Goal: Transaction & Acquisition: Purchase product/service

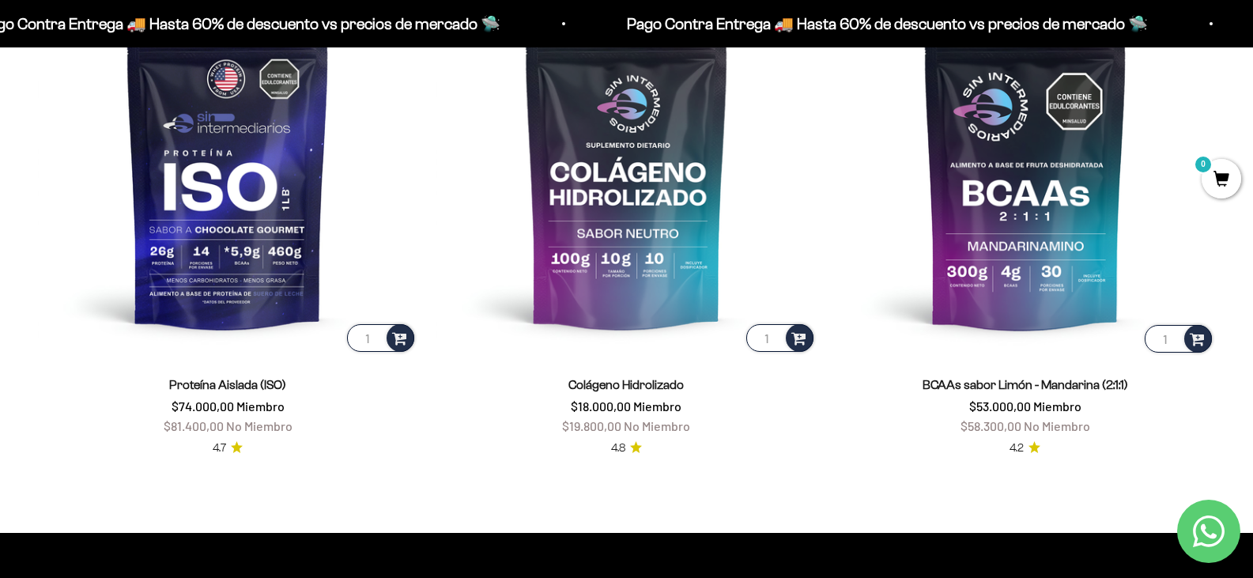
scroll to position [1197, 0]
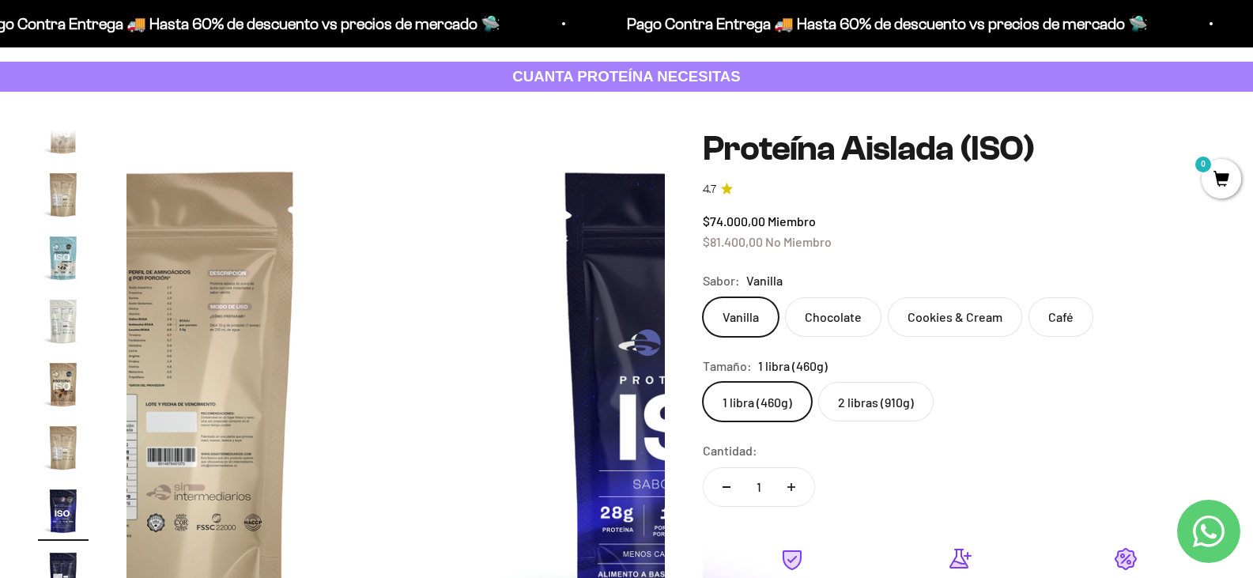
scroll to position [76, 0]
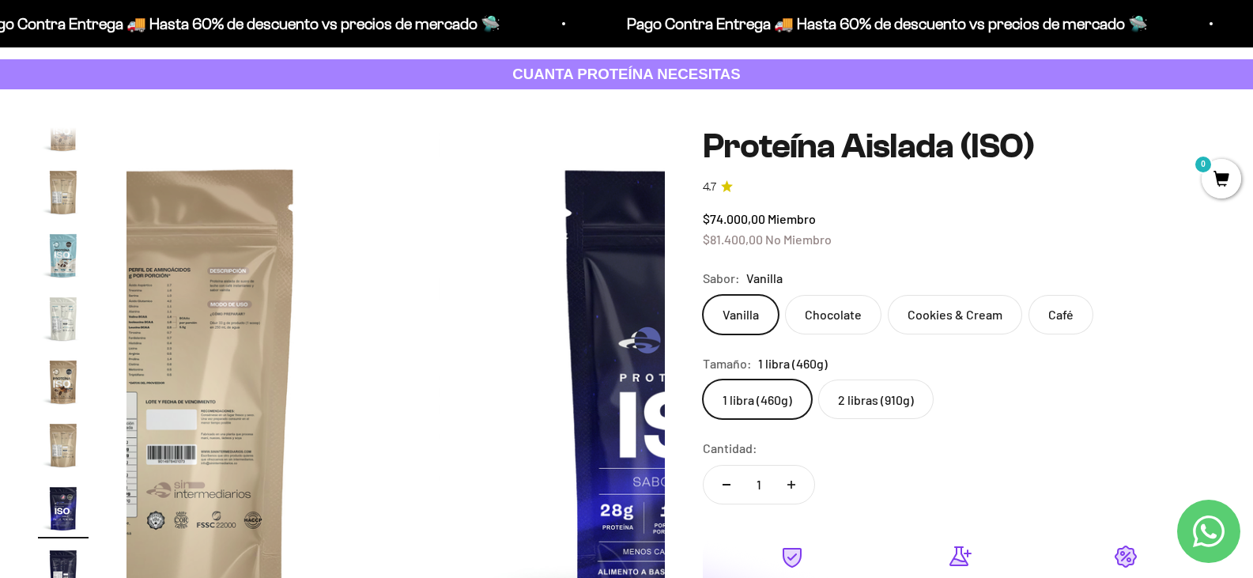
click at [914, 405] on label "2 libras (910g)" at bounding box center [875, 399] width 115 height 40
click at [703, 379] on input "2 libras (910g)" at bounding box center [702, 379] width 1 height 1
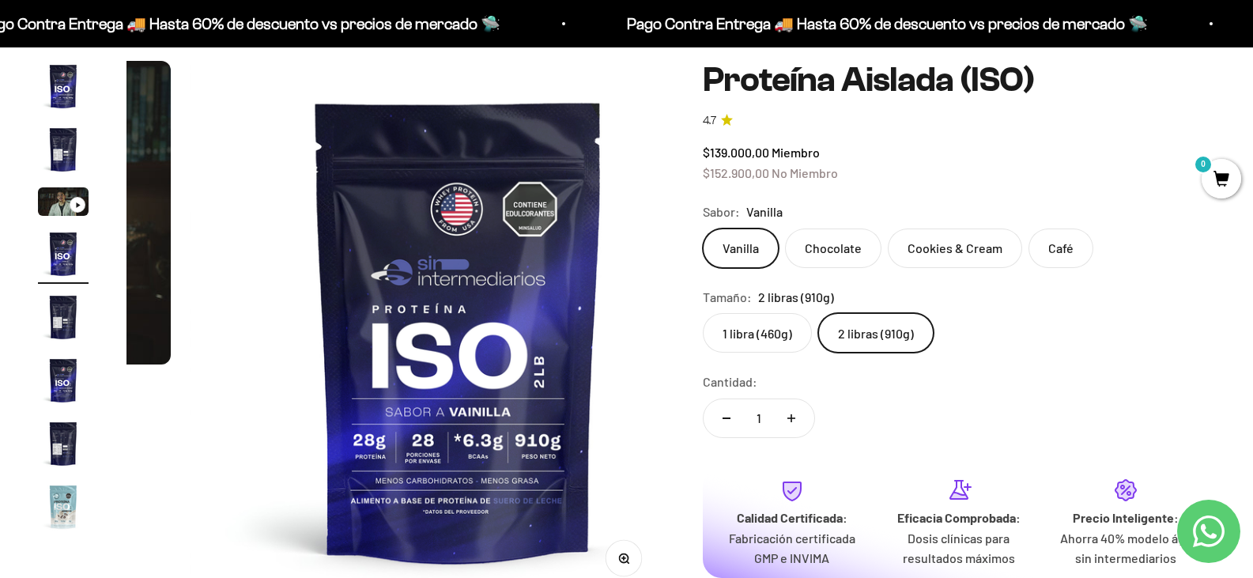
scroll to position [141, 0]
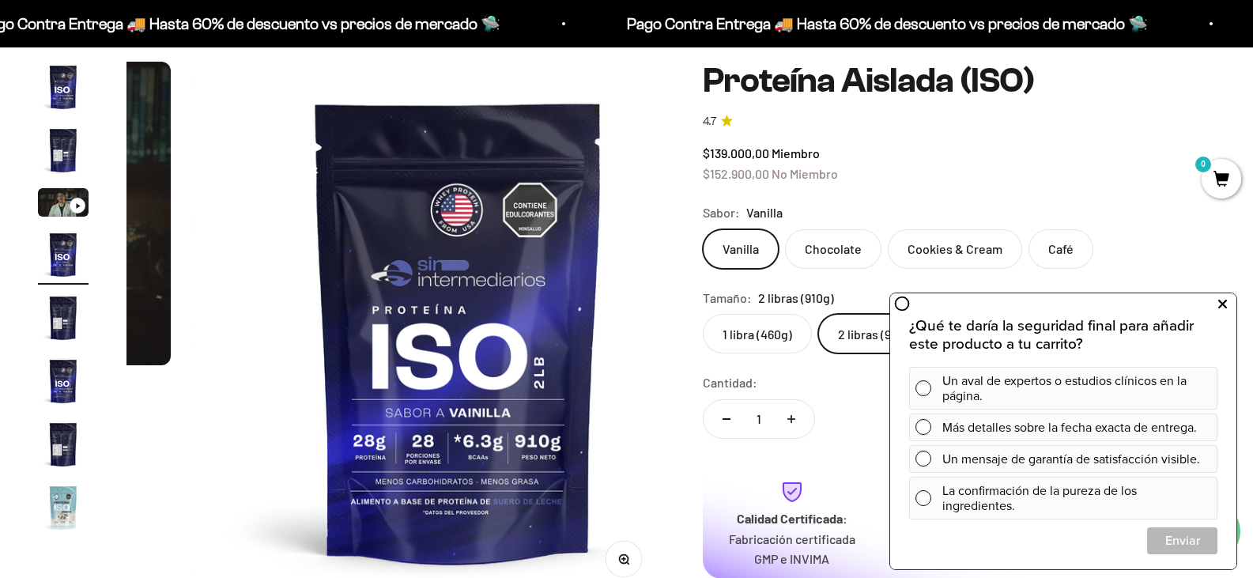
click at [1231, 304] on button at bounding box center [1222, 304] width 28 height 25
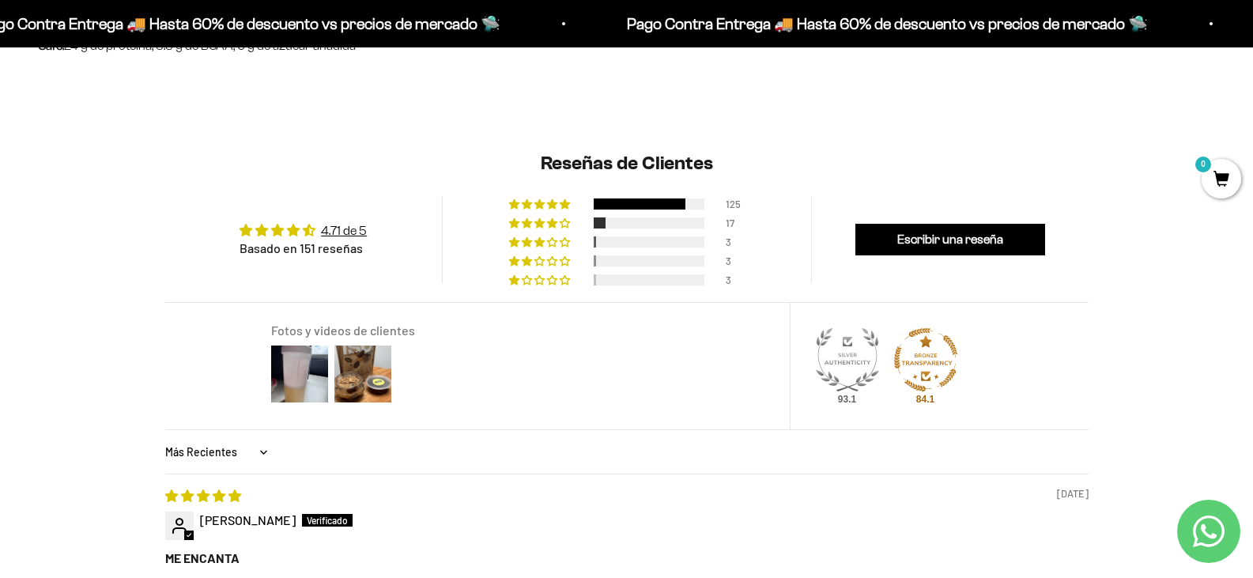
scroll to position [1371, 0]
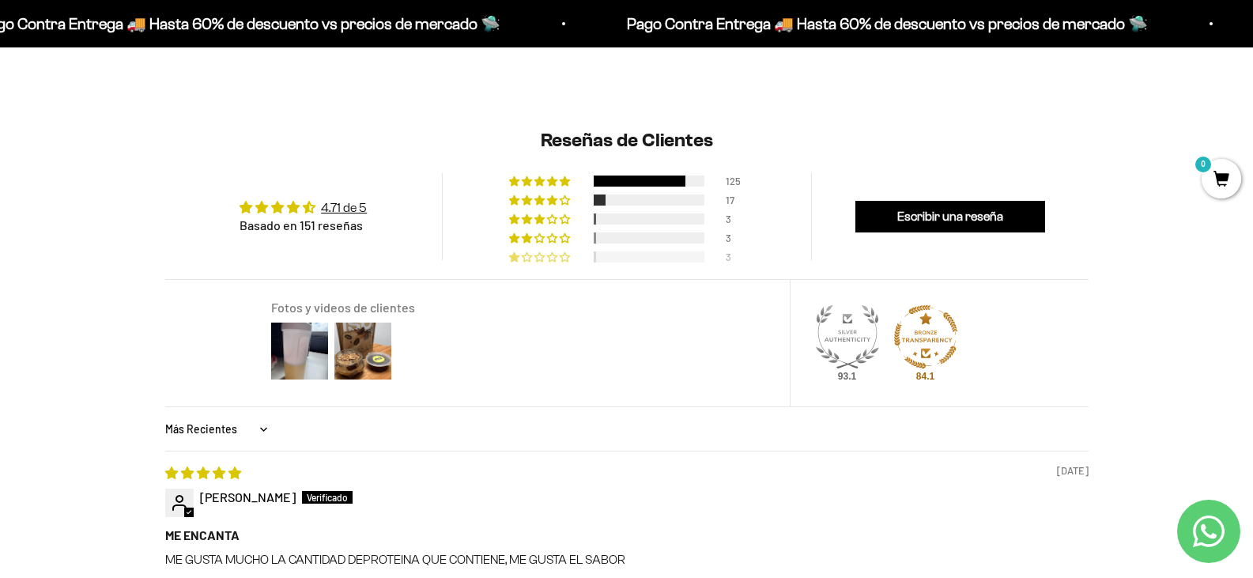
click at [556, 262] on span "2% (3) reviews with 1 star rating" at bounding box center [553, 256] width 13 height 9
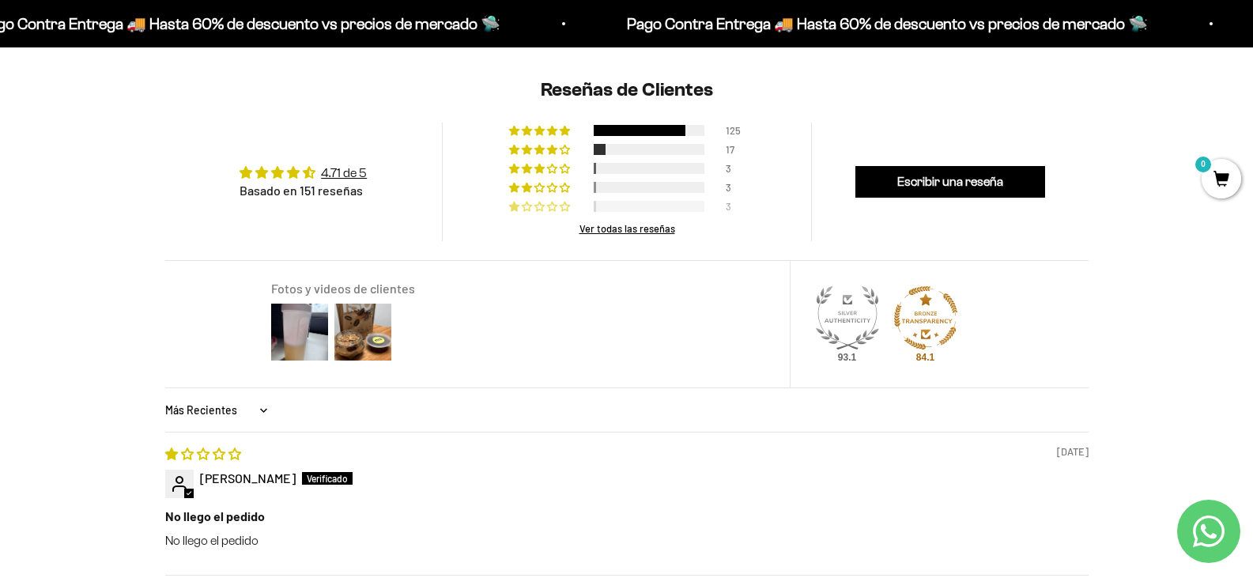
scroll to position [1412, 0]
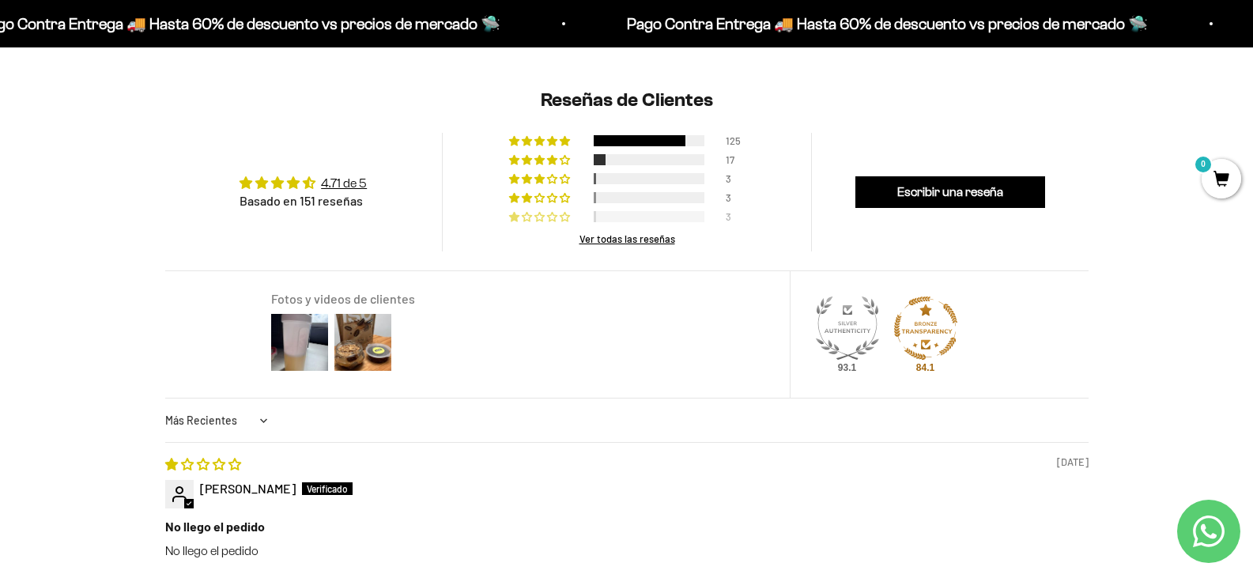
click at [259, 436] on select "Más Recientes Mayor Calificación Menor Calificación Solo Imágenes Imágenes Prim…" at bounding box center [218, 421] width 107 height 32
click at [395, 398] on div "Fotos y videos de clientes" at bounding box center [530, 334] width 518 height 126
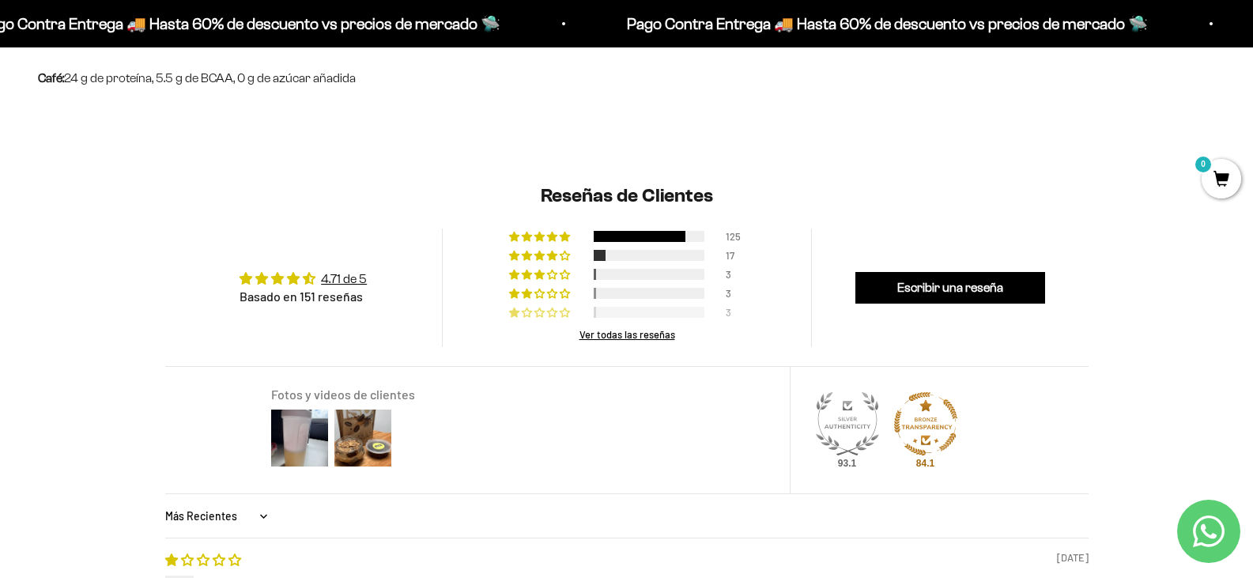
scroll to position [1315, 0]
click at [546, 261] on span "11% (17) reviews with 4 star rating" at bounding box center [540, 255] width 13 height 9
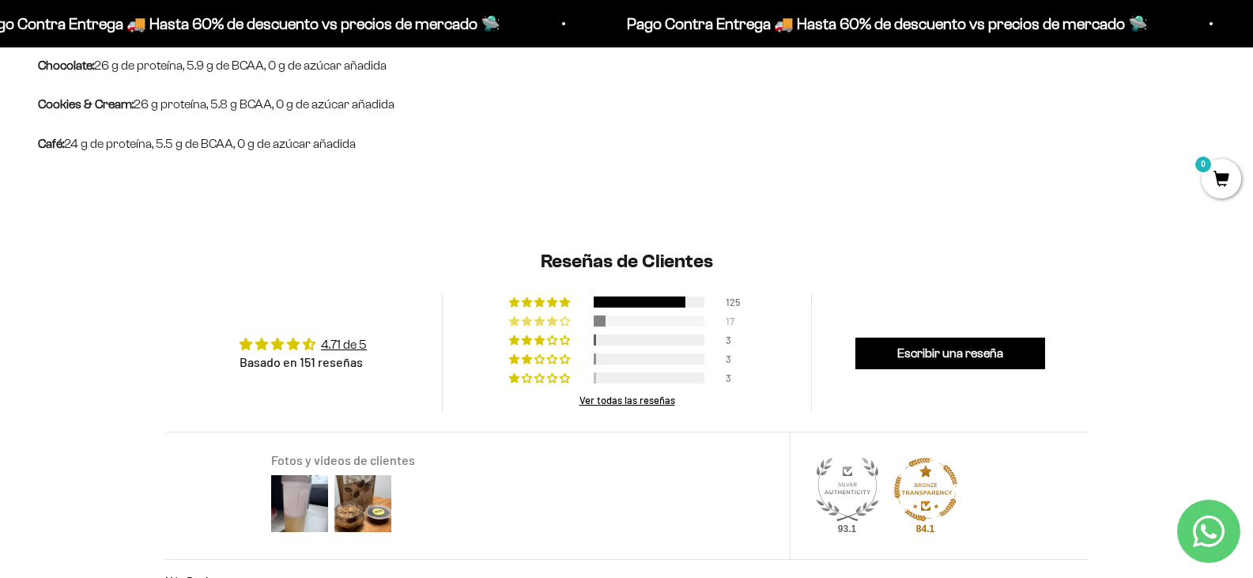
scroll to position [1160, 0]
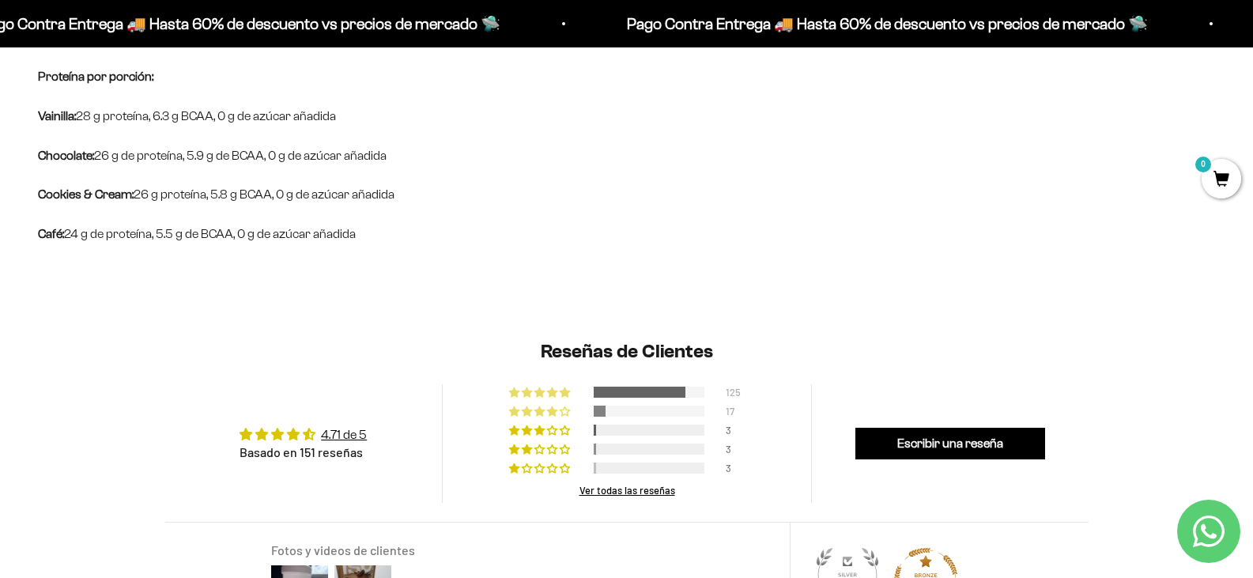
click at [547, 397] on span "83% (125) reviews with 5 star rating" at bounding box center [553, 391] width 13 height 9
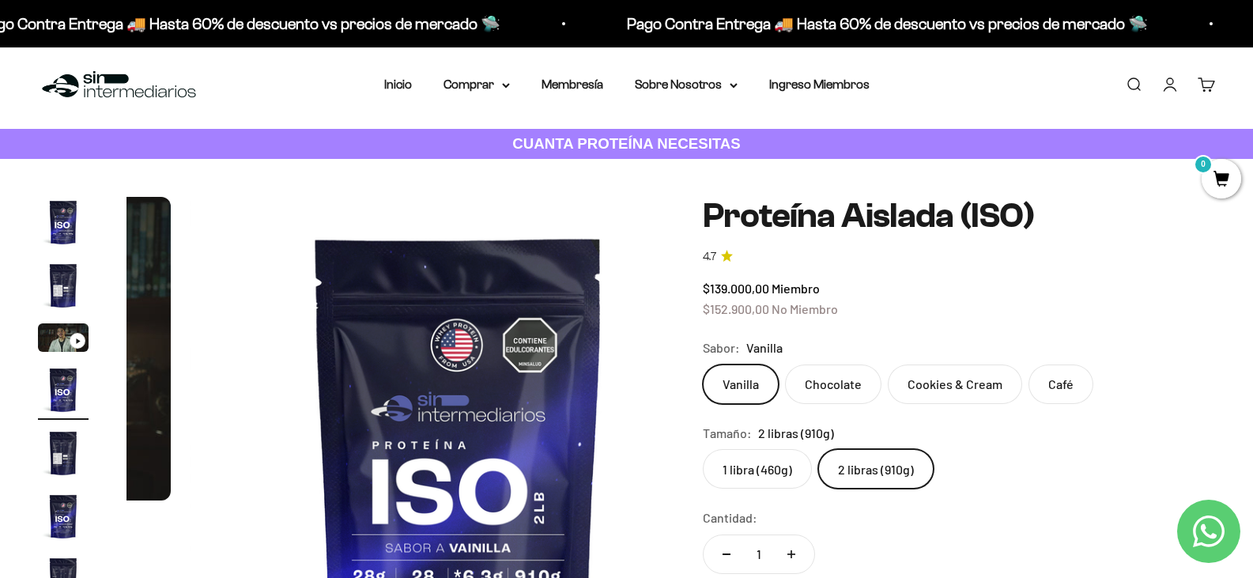
scroll to position [0, 0]
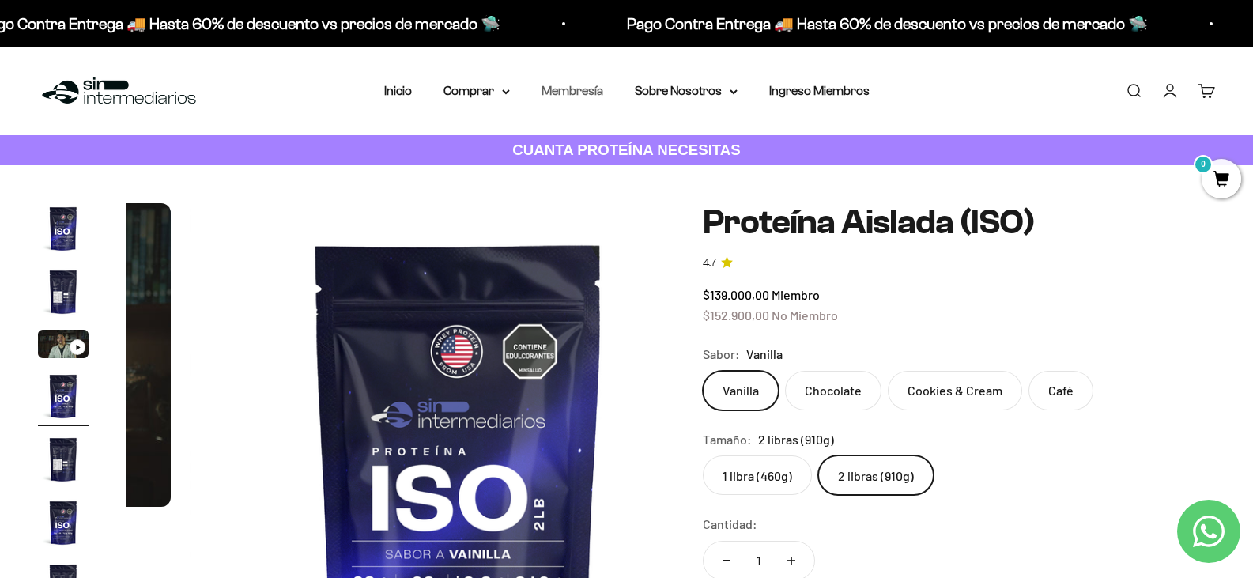
click at [574, 89] on link "Membresía" at bounding box center [572, 90] width 62 height 13
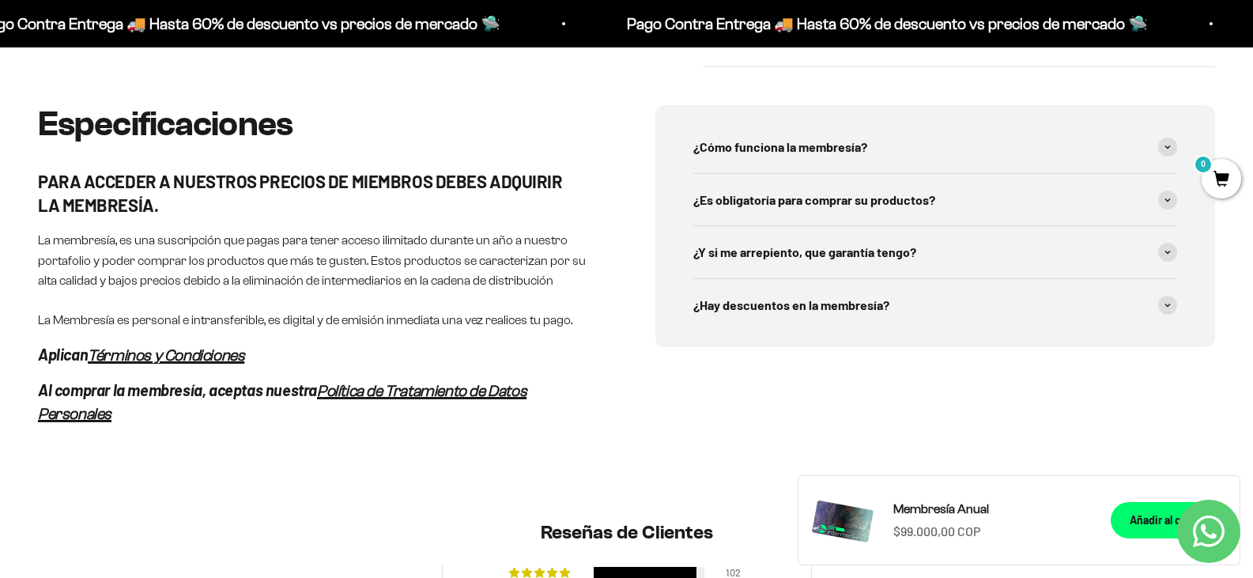
scroll to position [808, 0]
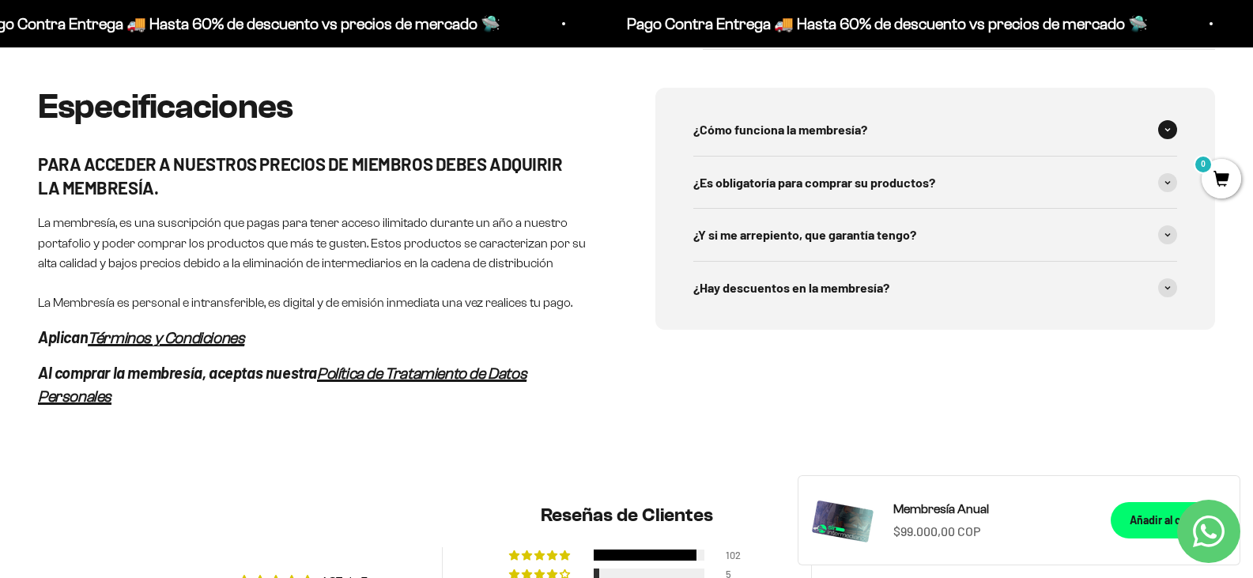
click at [1022, 156] on div "¿Cómo funciona la membresía?" at bounding box center [935, 130] width 484 height 52
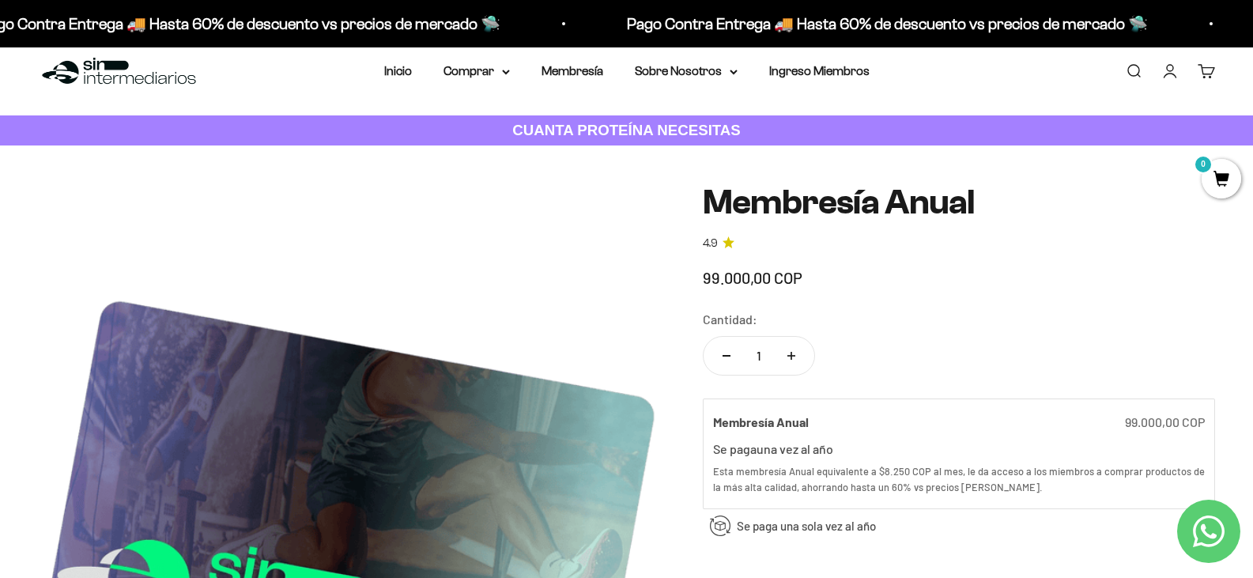
scroll to position [0, 0]
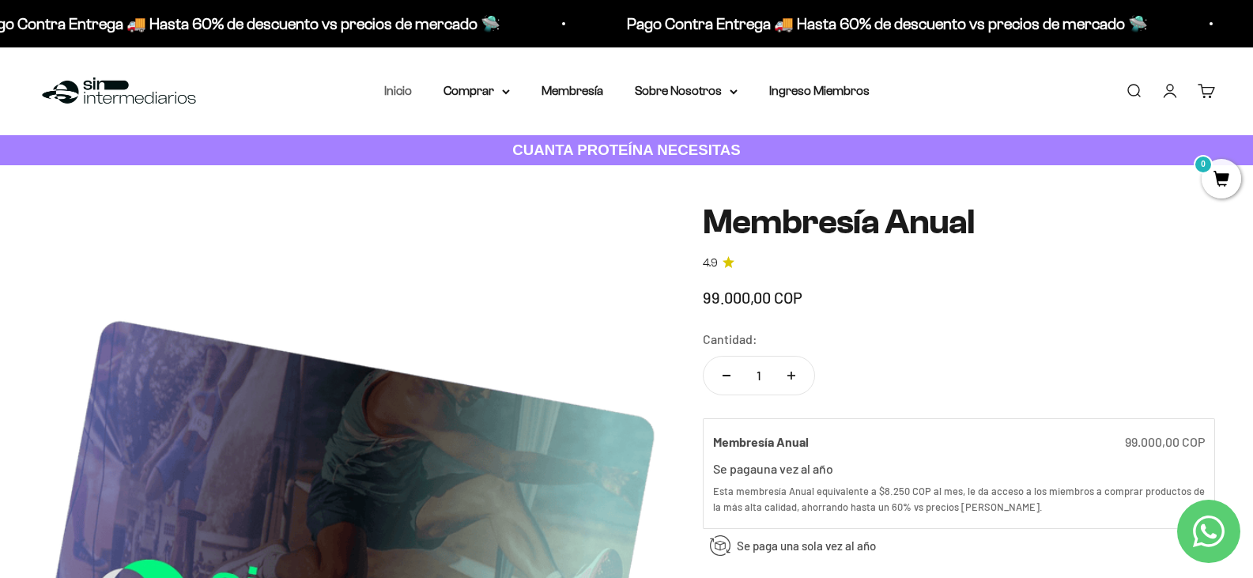
click at [413, 92] on nav "Inicio Comprar Proteínas Ver Todos Whey Iso Vegan" at bounding box center [626, 91] width 485 height 21
click at [405, 92] on link "Inicio" at bounding box center [398, 90] width 28 height 13
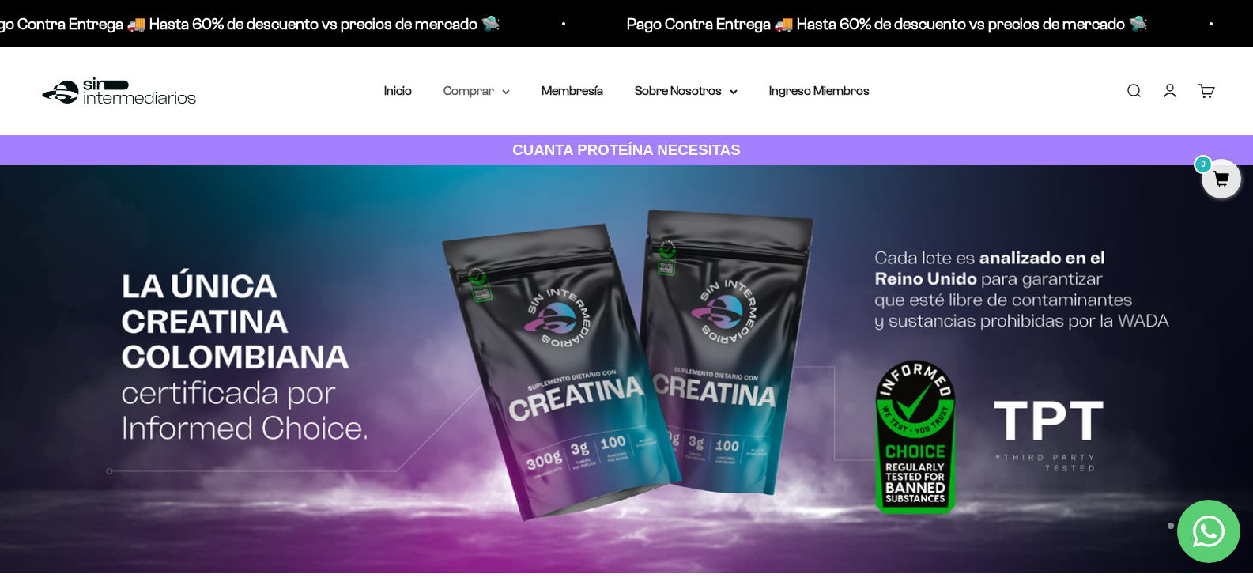
click at [505, 89] on icon at bounding box center [506, 92] width 8 height 6
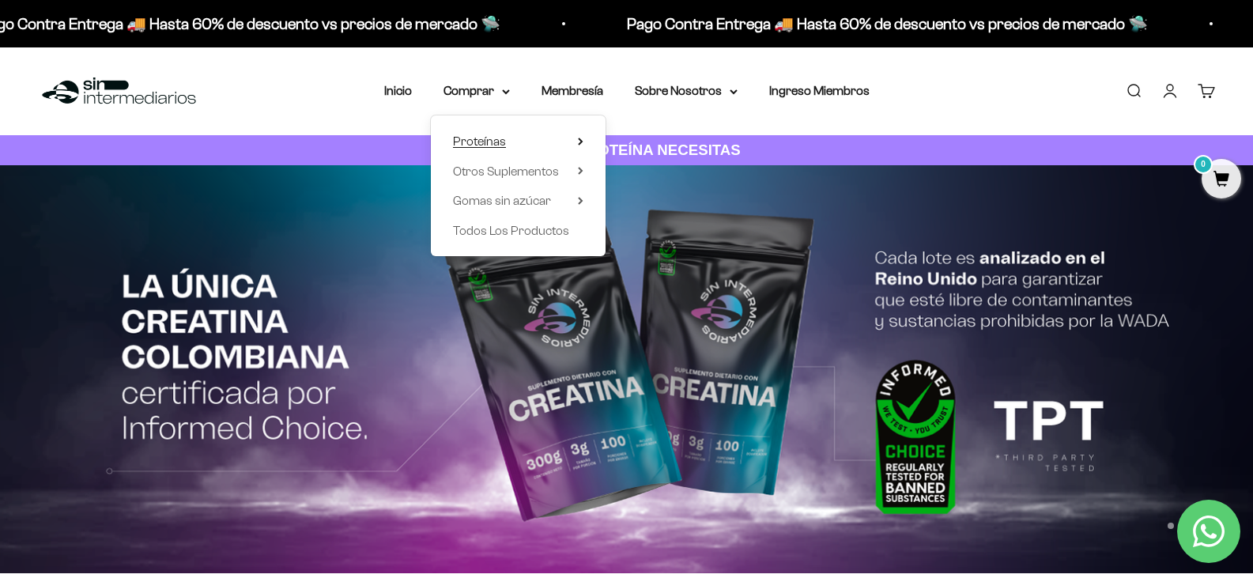
click at [504, 136] on span "Proteínas" at bounding box center [479, 140] width 53 height 13
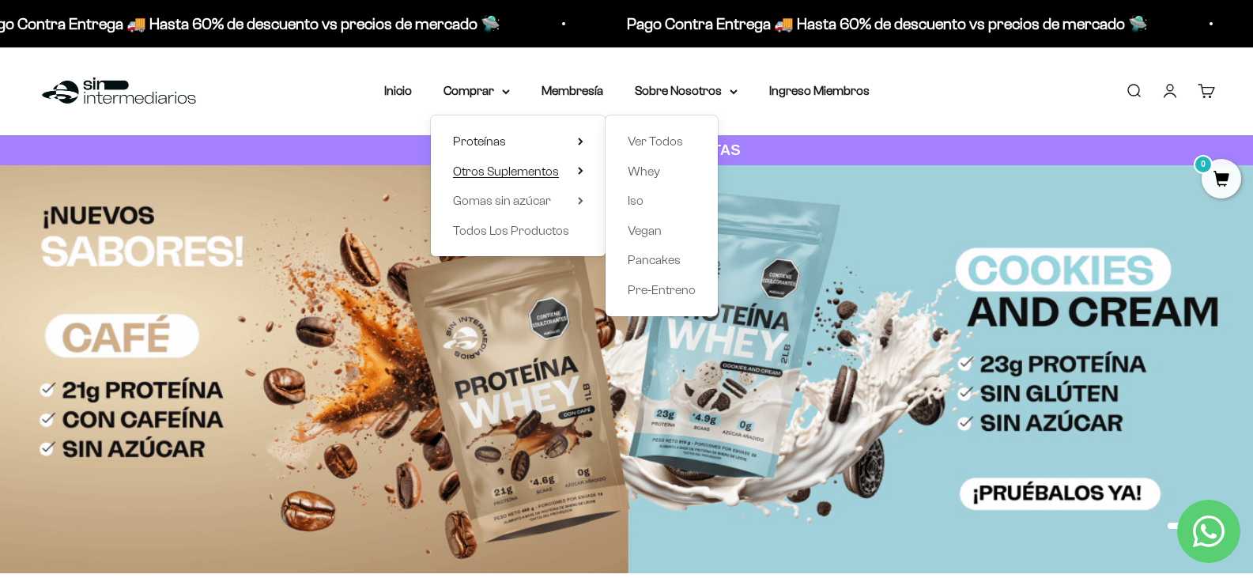
click at [547, 170] on span "Otros Suplementos" at bounding box center [506, 170] width 106 height 13
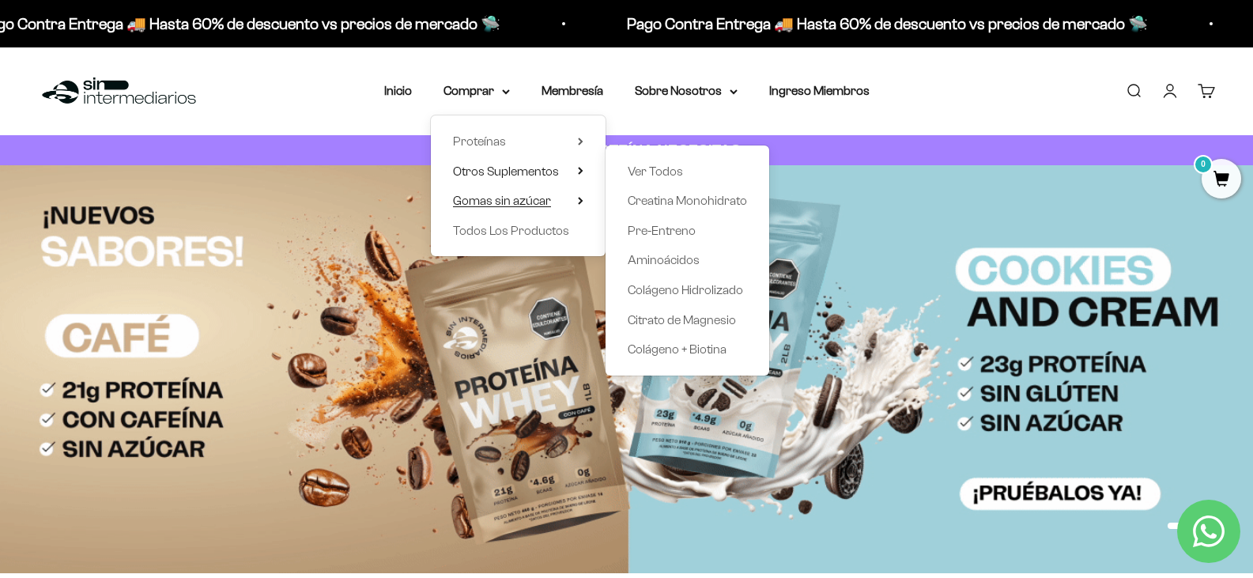
click at [537, 194] on span "Gomas sin azúcar" at bounding box center [502, 200] width 98 height 13
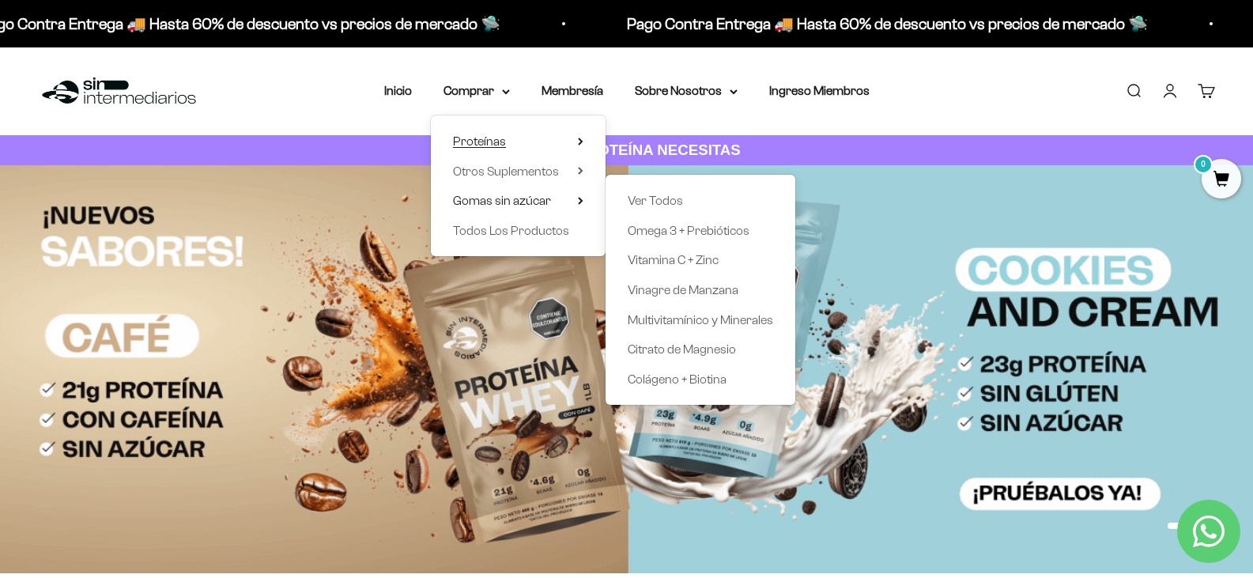
click at [533, 134] on summary "Proteínas" at bounding box center [518, 141] width 130 height 21
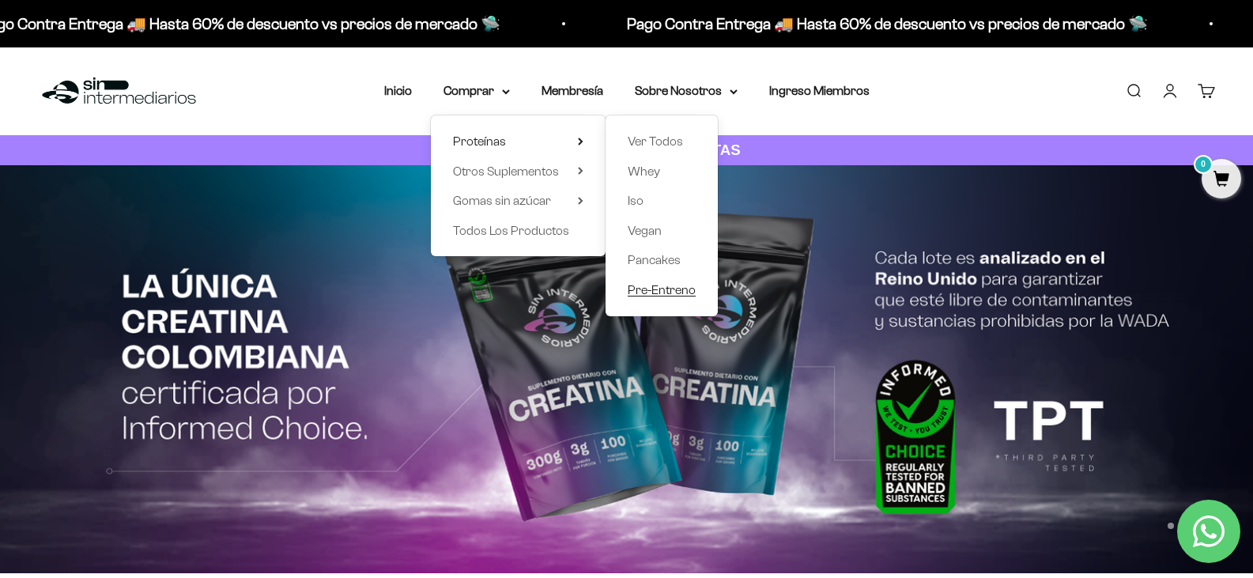
click at [666, 292] on span "Pre-Entreno" at bounding box center [662, 289] width 68 height 13
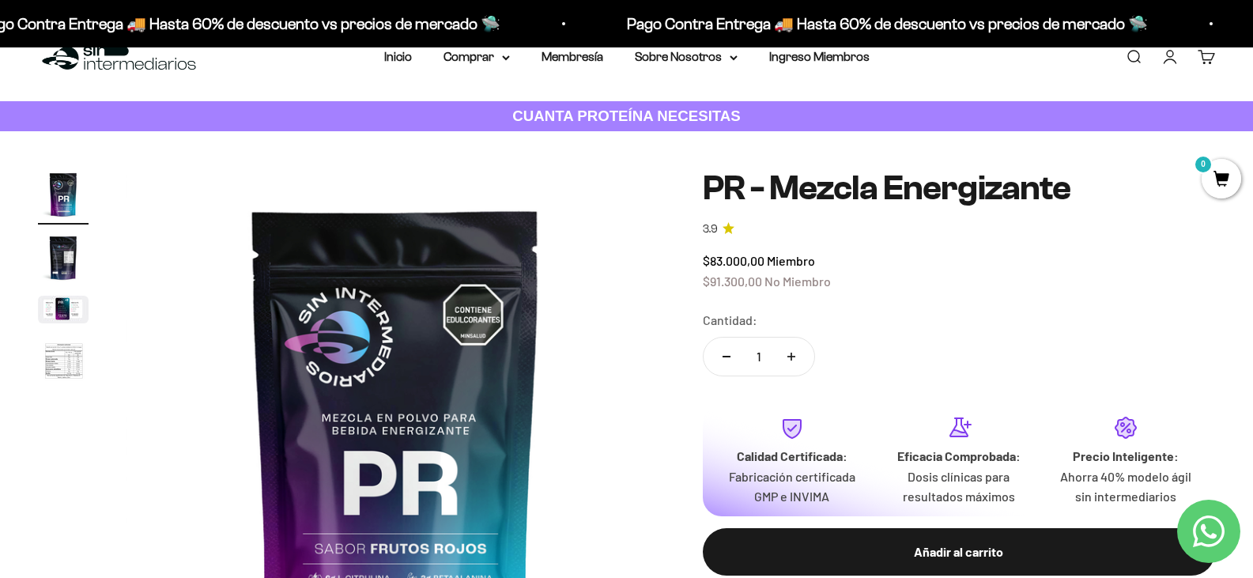
scroll to position [14, 0]
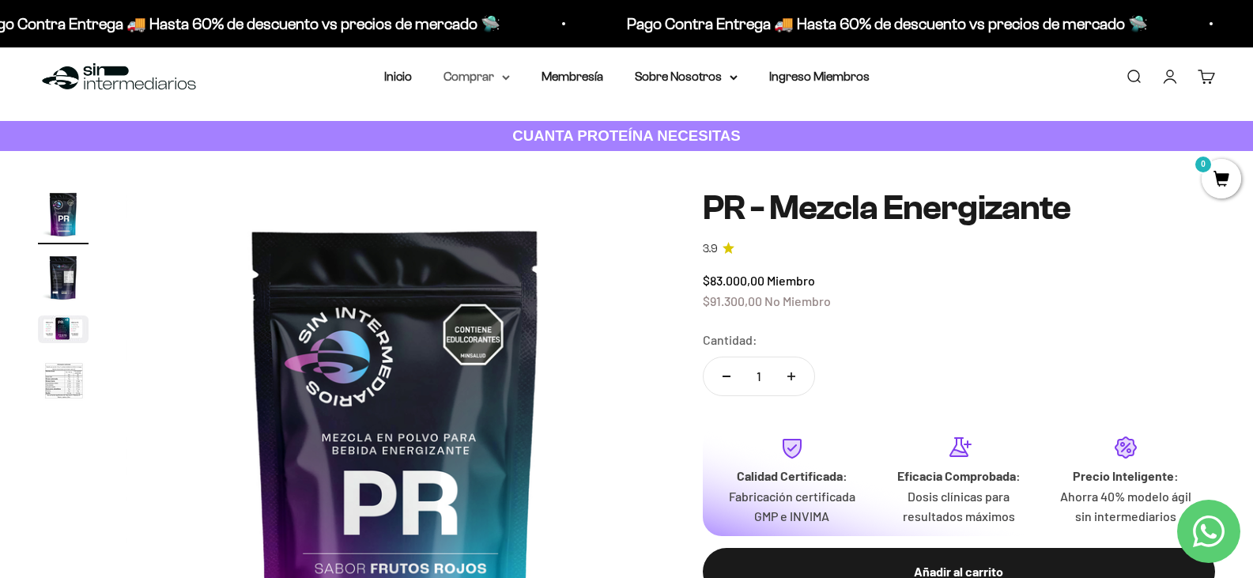
click at [496, 79] on summary "Comprar" at bounding box center [476, 76] width 66 height 21
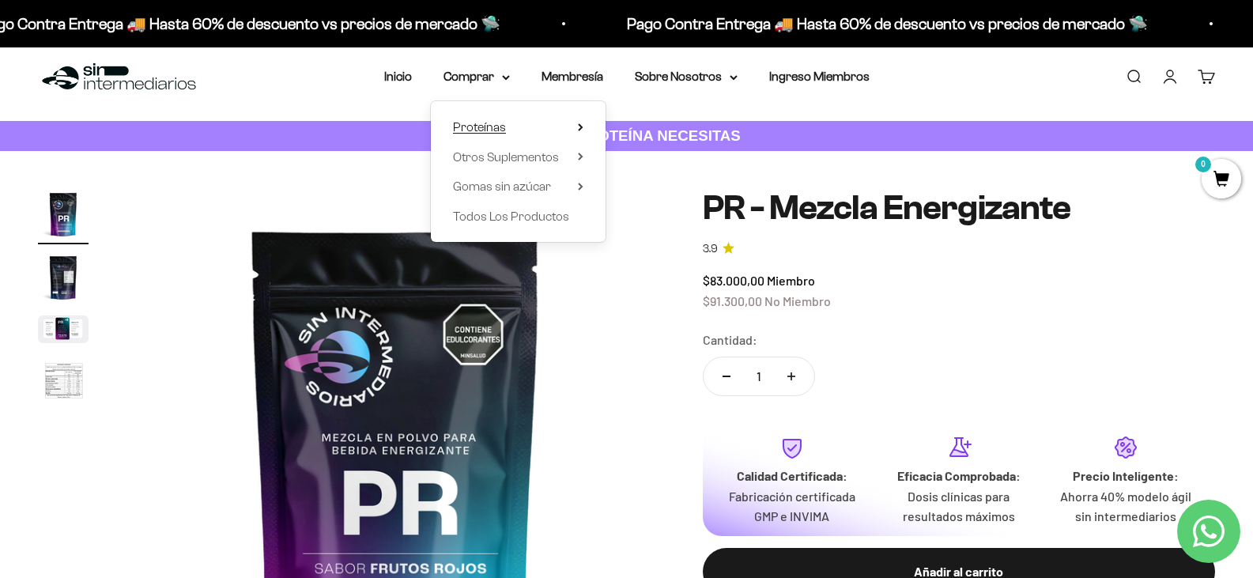
click at [501, 126] on span "Proteínas" at bounding box center [479, 126] width 53 height 13
click at [684, 126] on link "Ver Todos" at bounding box center [662, 127] width 68 height 21
